Goal: Task Accomplishment & Management: Complete application form

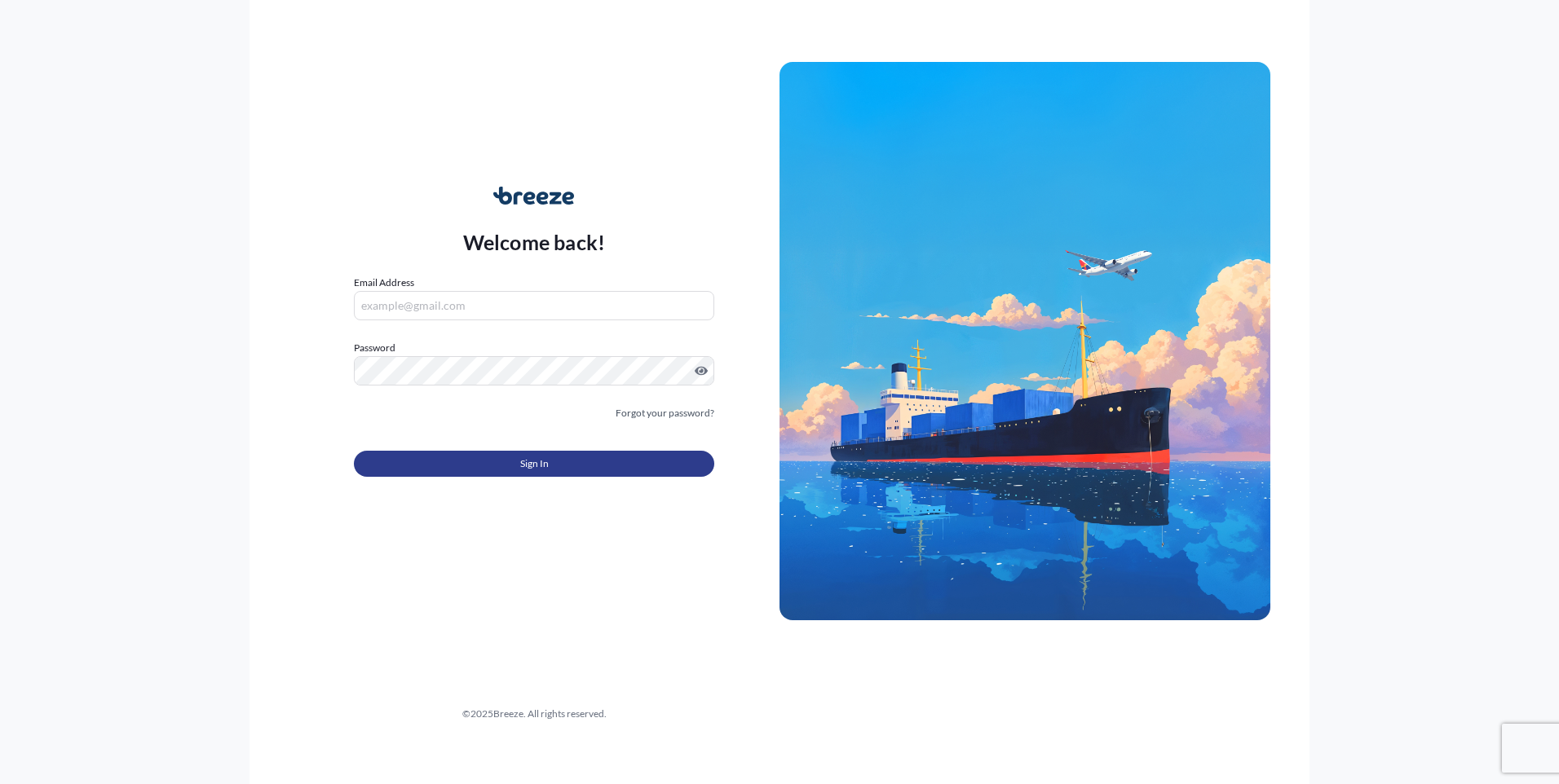
type input "[EMAIL_ADDRESS][DOMAIN_NAME]"
click at [486, 456] on button "Sign In" at bounding box center [534, 463] width 361 height 26
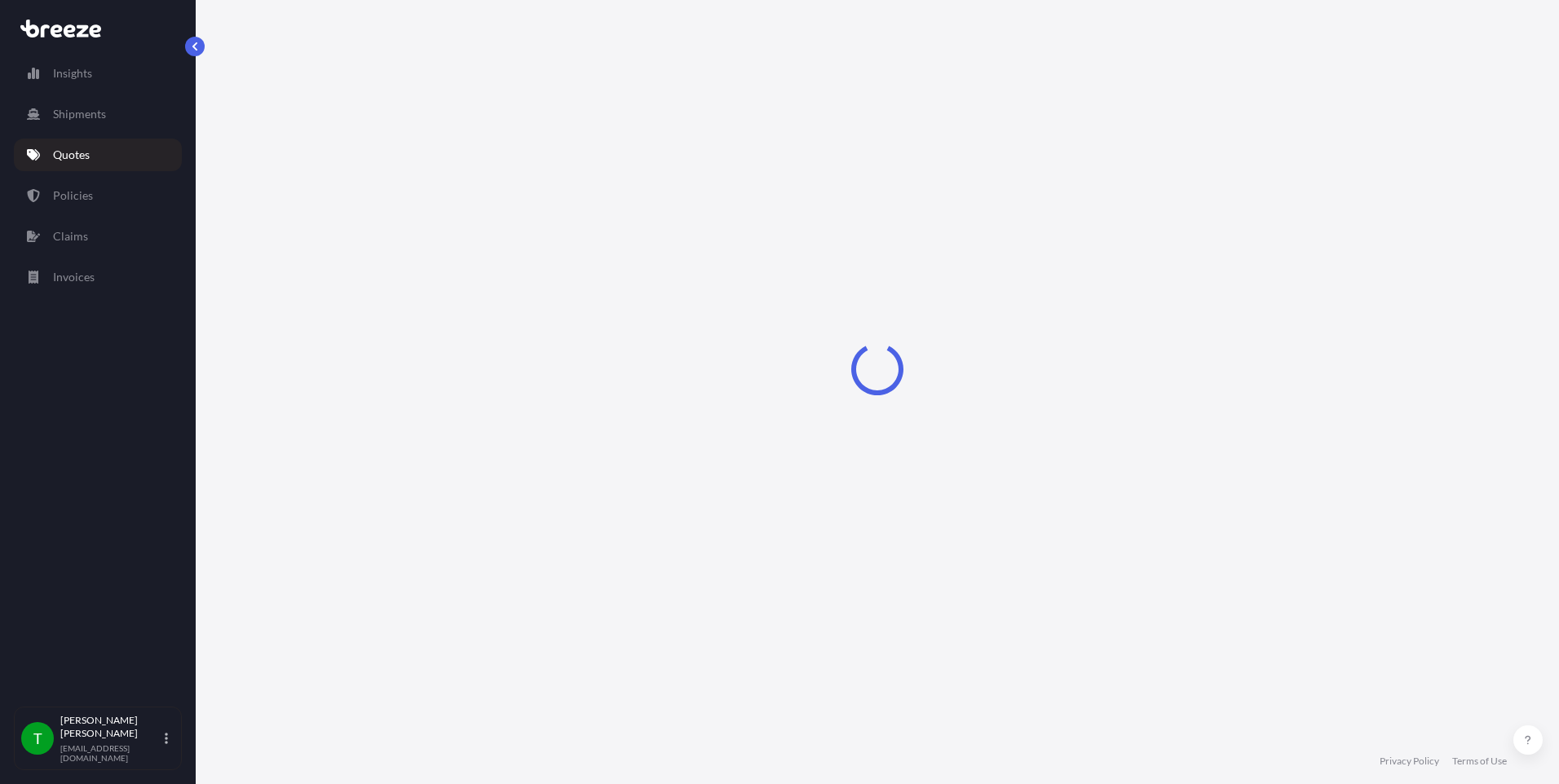
select select "Road"
select select "1"
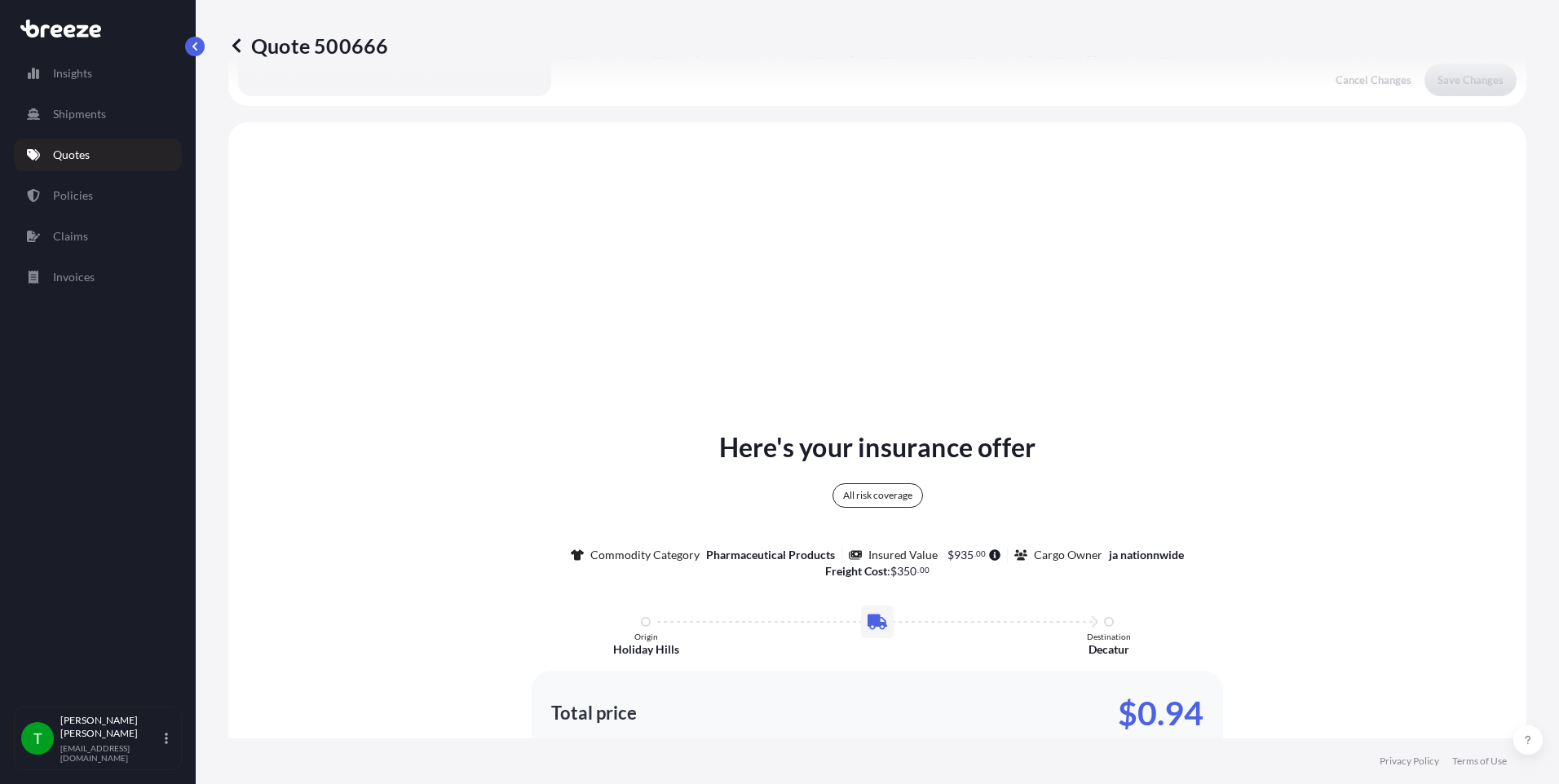
scroll to position [592, 0]
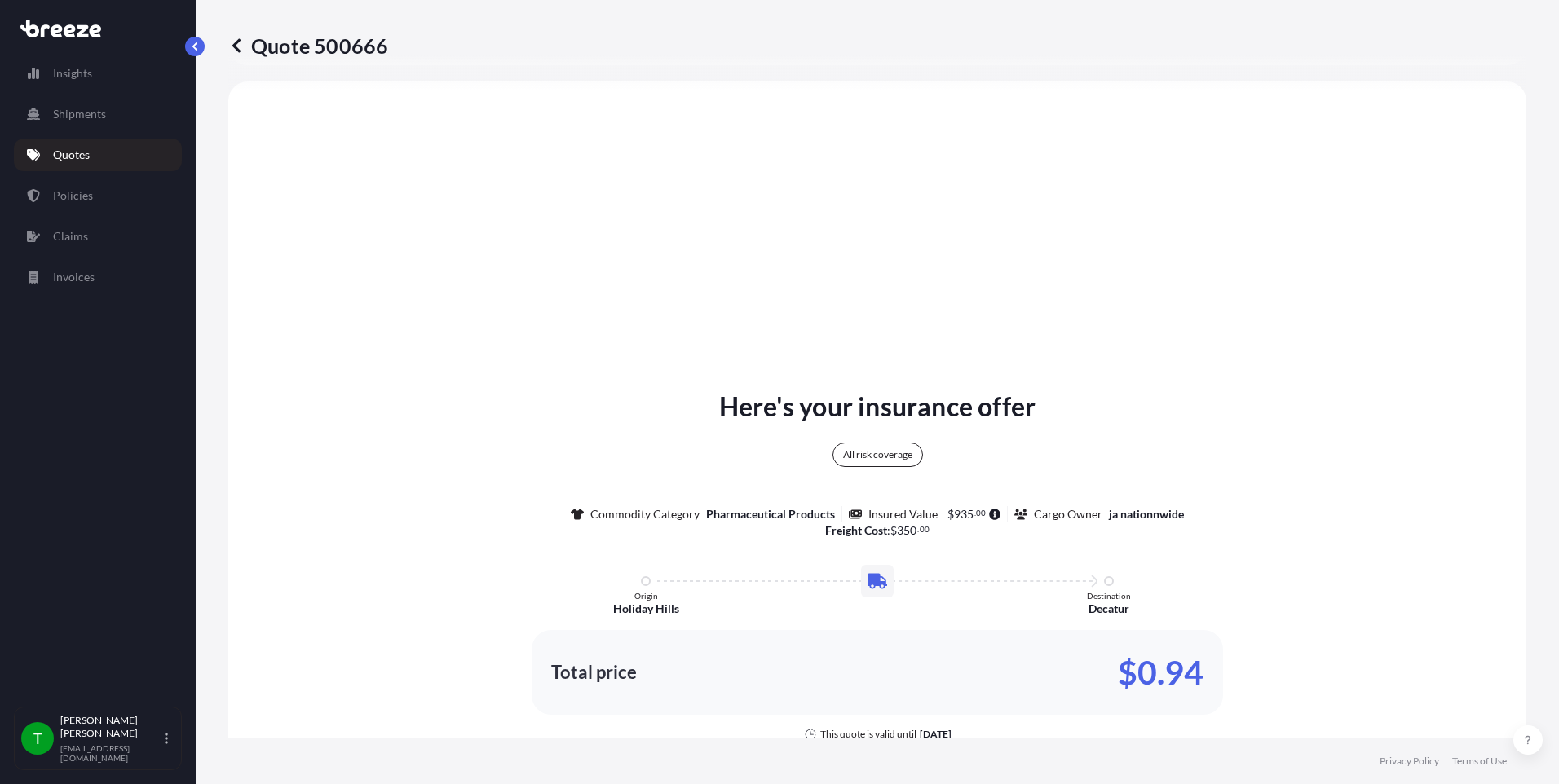
click at [1246, 356] on div "Here's your insurance offer All risk coverage Commodity Category Pharmaceutical…" at bounding box center [877, 601] width 1252 height 995
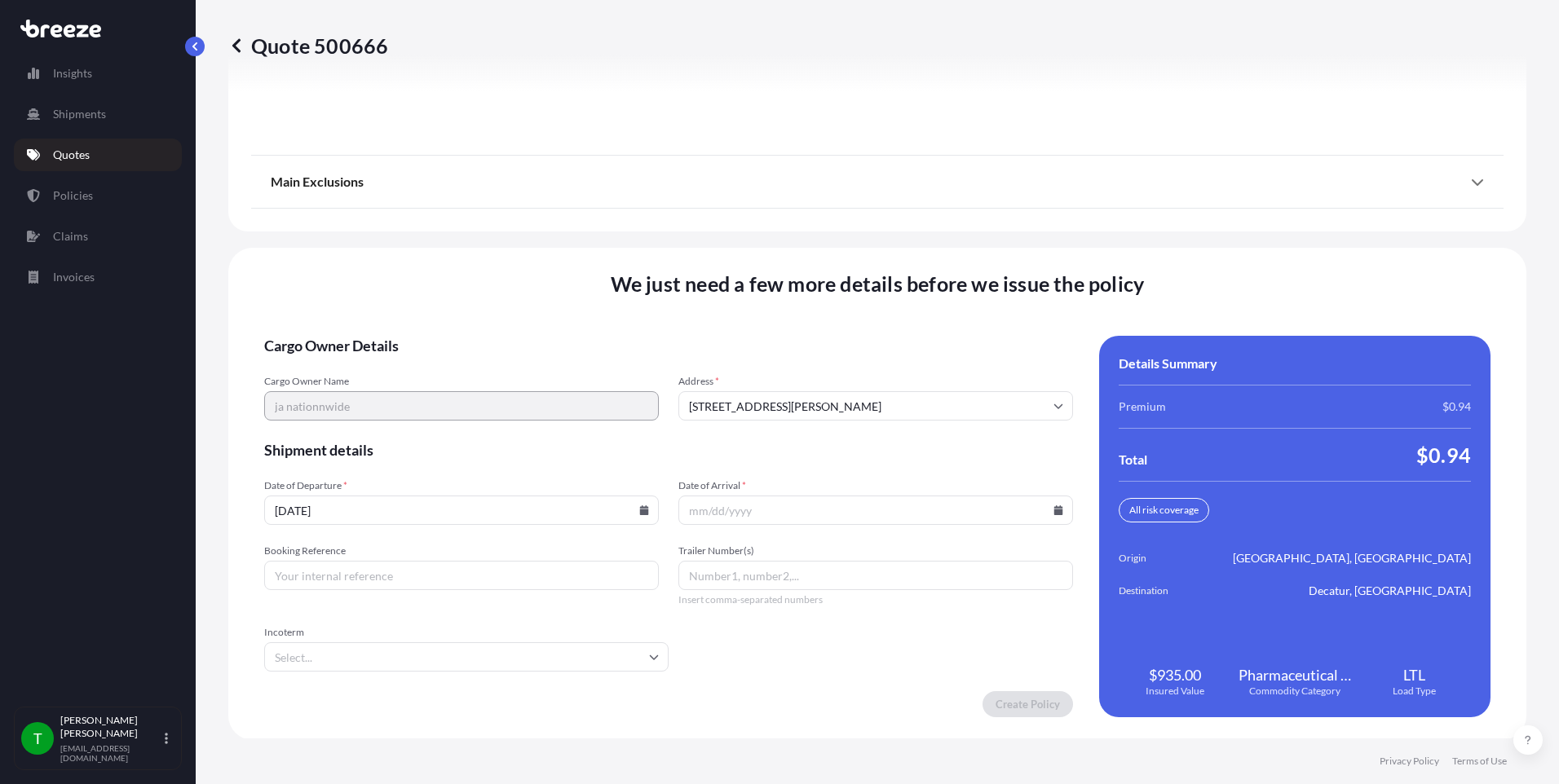
scroll to position [2062, 0]
click at [641, 511] on icon at bounding box center [644, 509] width 9 height 10
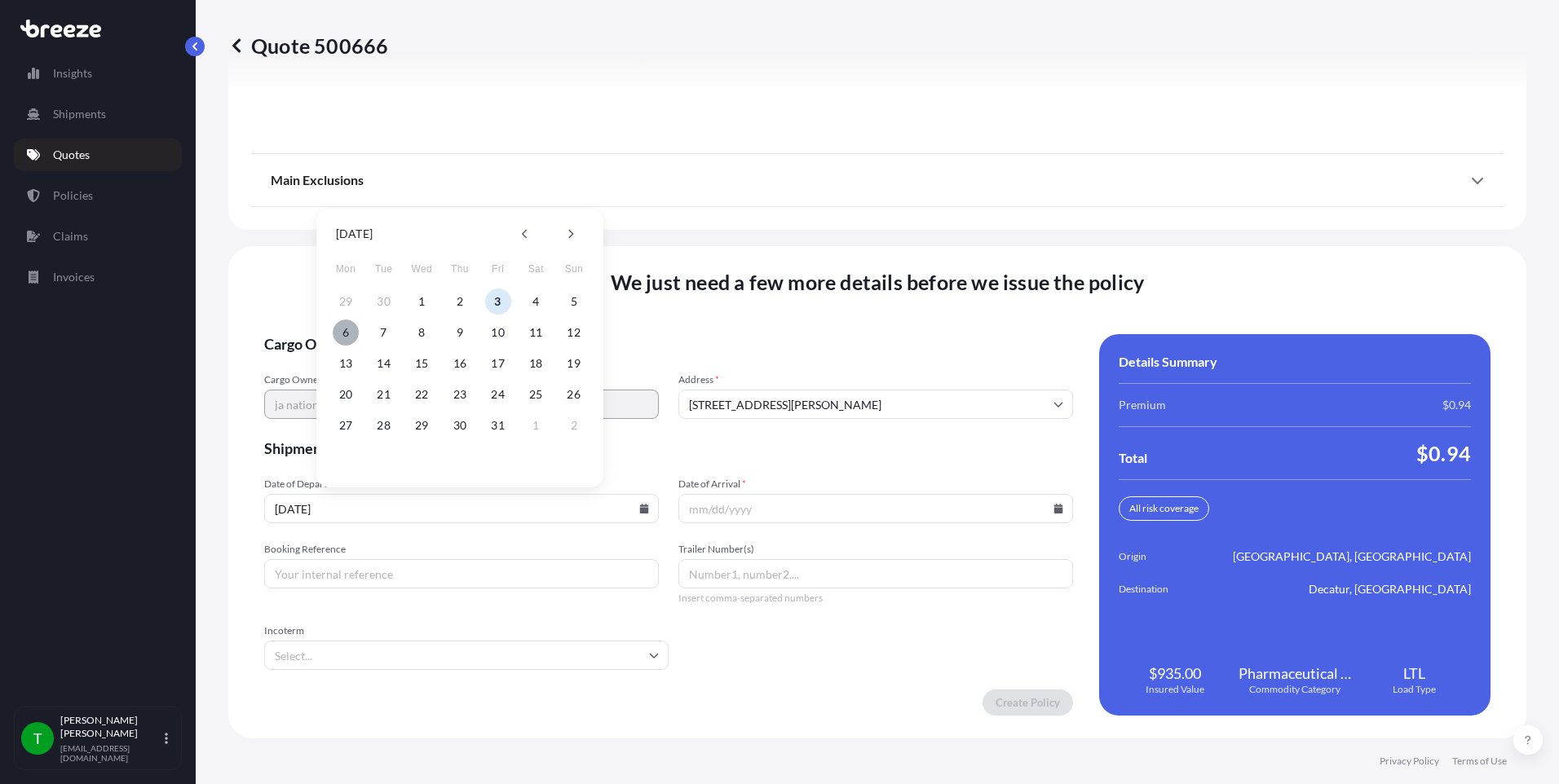
click at [342, 337] on button "6" at bounding box center [346, 332] width 26 height 26
type input "[DATE]"
click at [1048, 512] on div at bounding box center [876, 508] width 395 height 30
click at [1054, 512] on icon at bounding box center [1059, 509] width 9 height 10
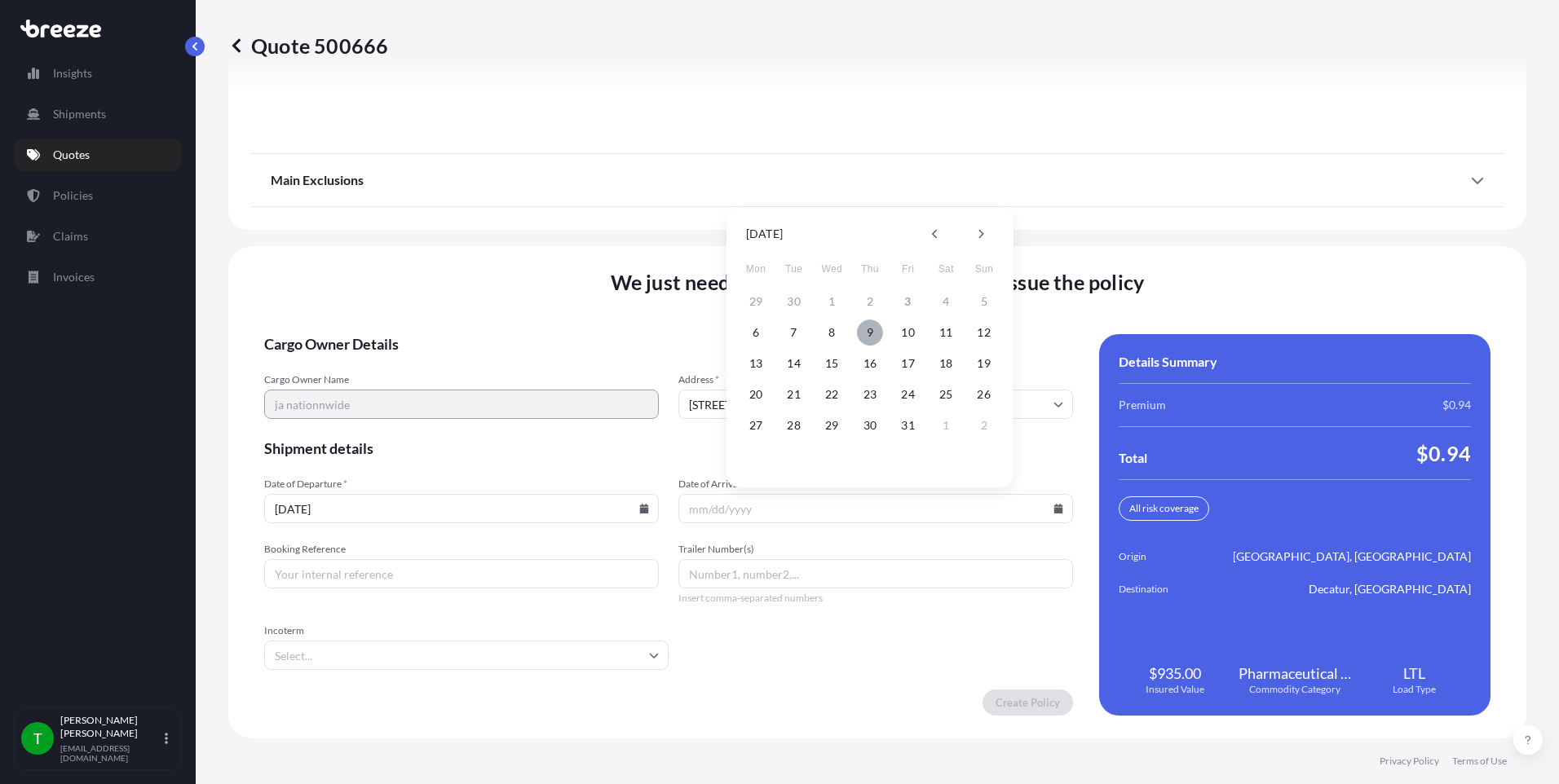
click at [867, 334] on button "9" at bounding box center [870, 332] width 26 height 26
type input "[DATE]"
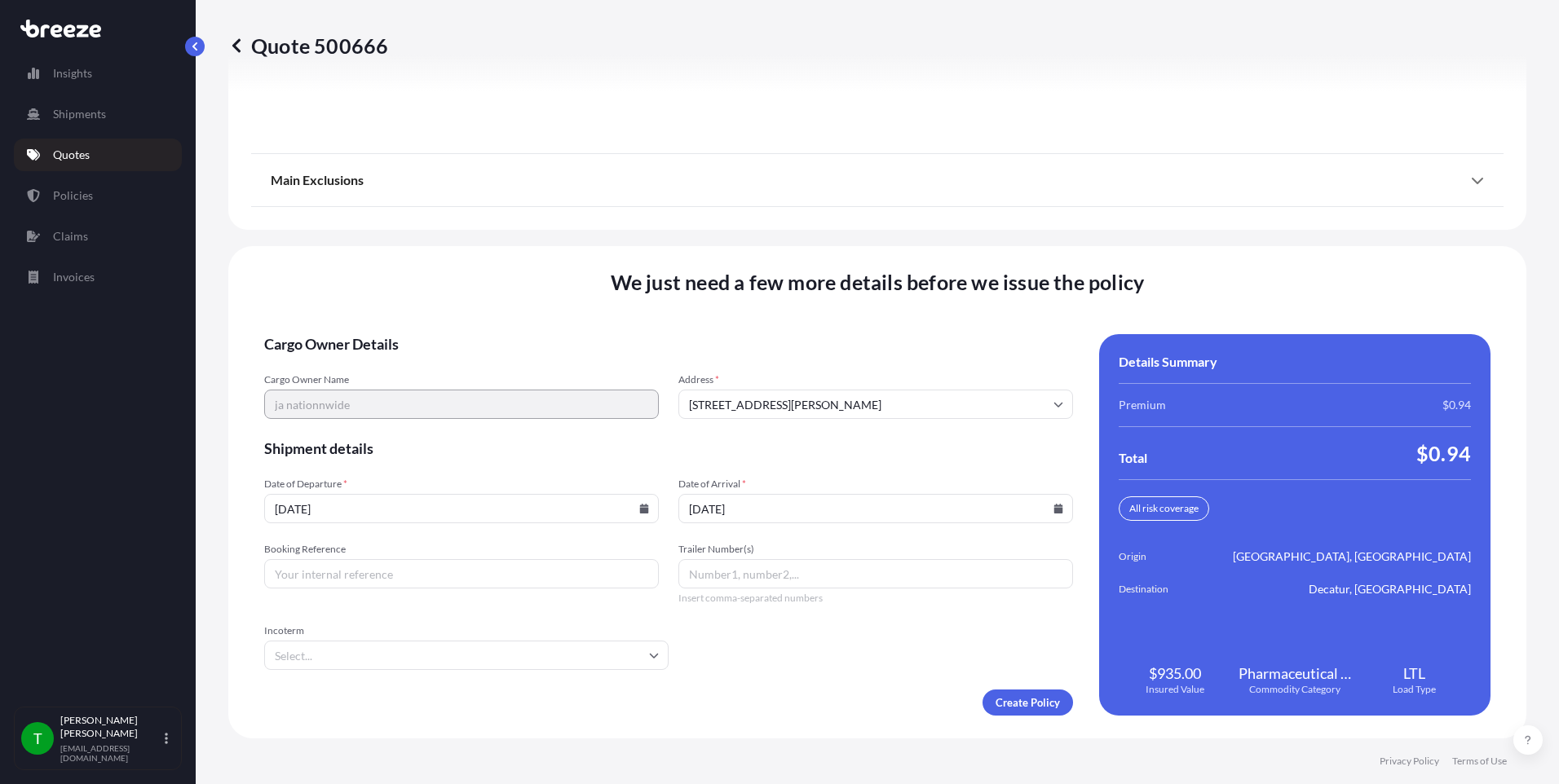
click at [415, 575] on input "Booking Reference" at bounding box center [462, 574] width 395 height 30
type input "350724"
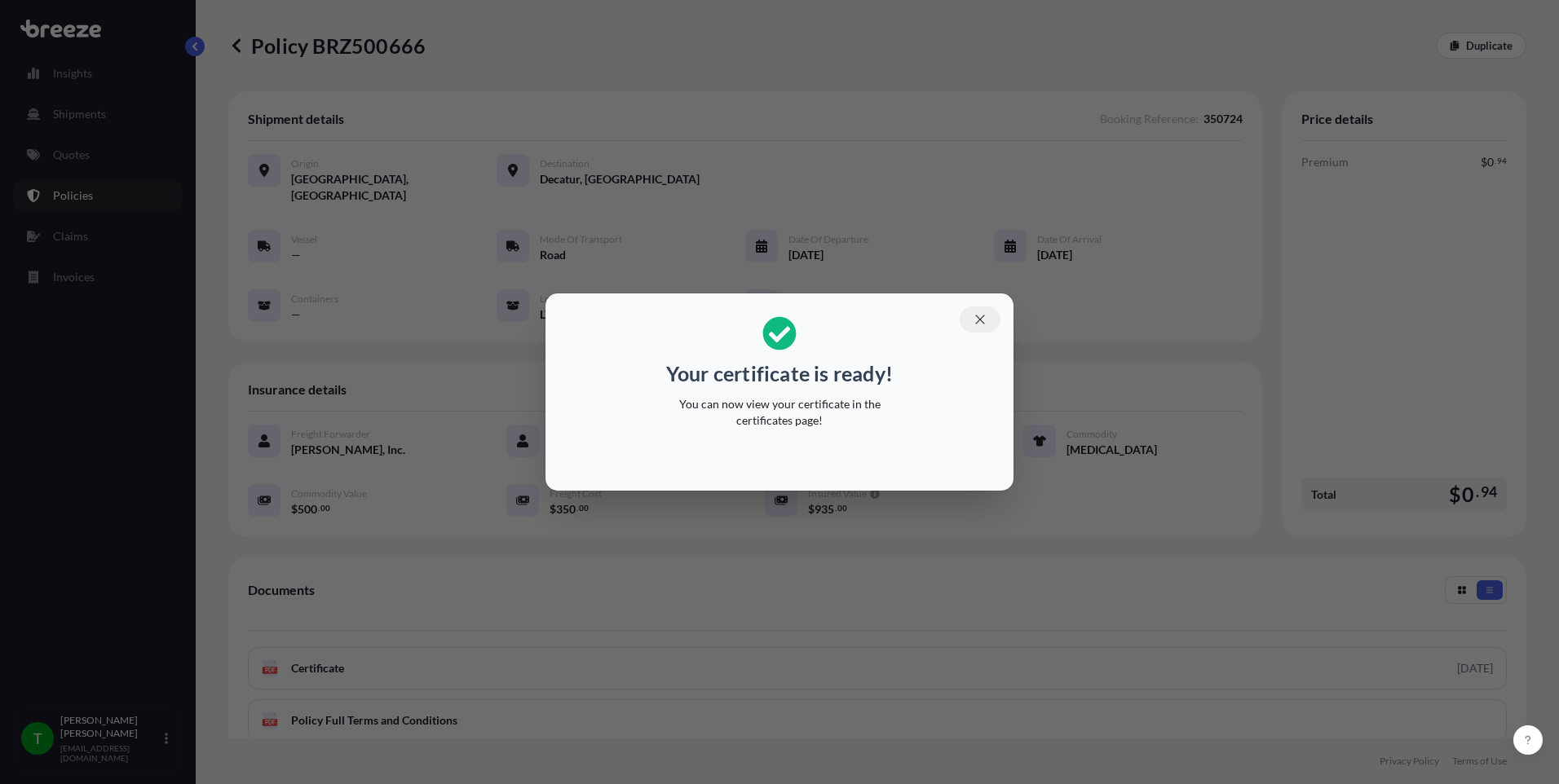
click at [981, 310] on button "button" at bounding box center [980, 319] width 41 height 26
